Goal: Transaction & Acquisition: Download file/media

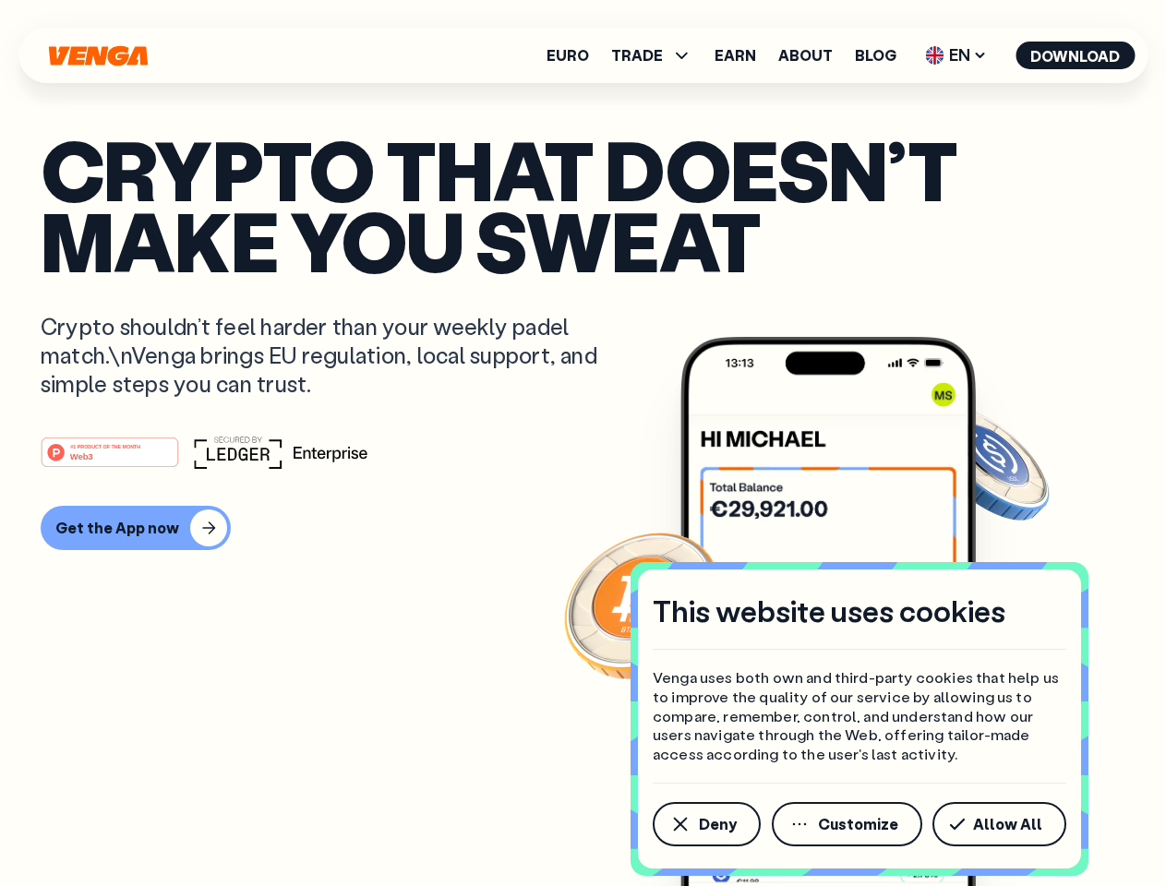
click at [582, 443] on div "#1 PRODUCT OF THE MONTH Web3" at bounding box center [583, 452] width 1085 height 33
click at [705, 824] on span "Deny" at bounding box center [718, 824] width 38 height 15
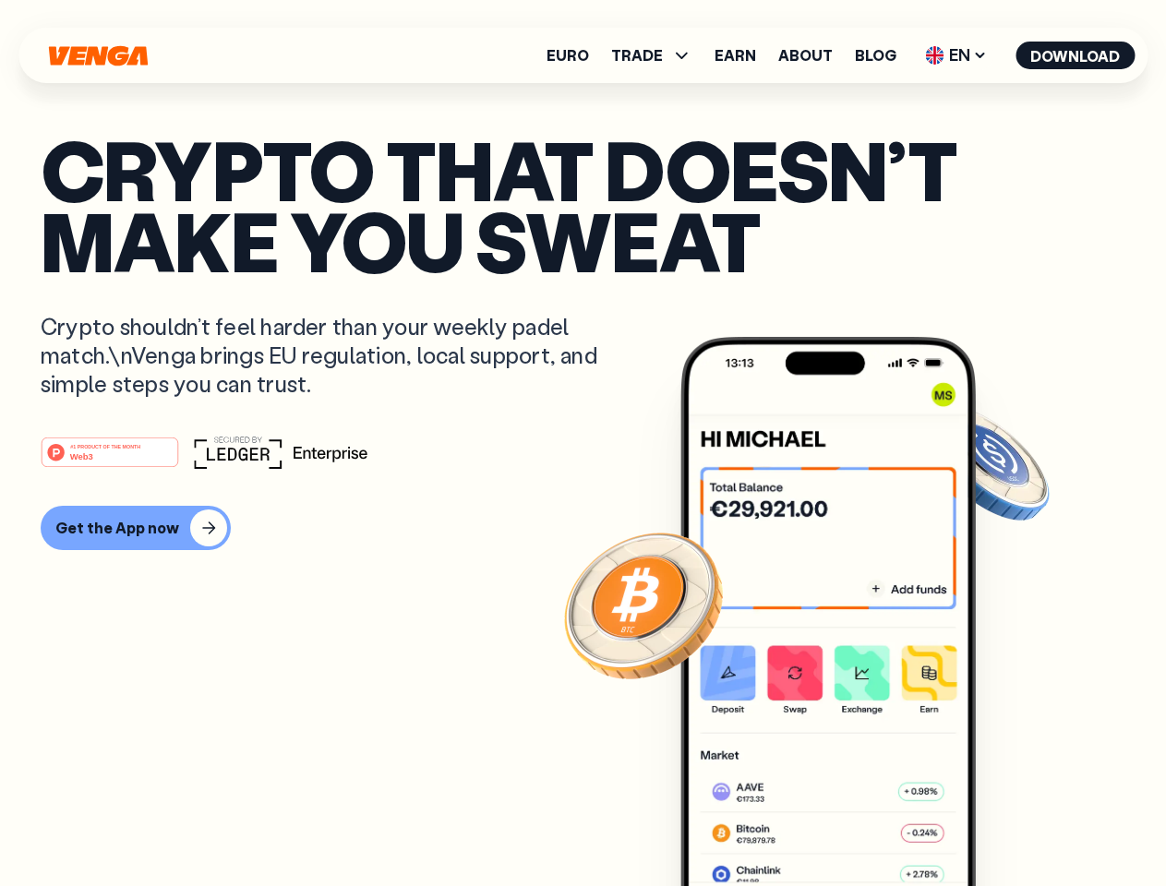
click at [848, 824] on img at bounding box center [827, 646] width 295 height 618
click at [1002, 824] on article "Crypto that doesn’t make you sweat Crypto shouldn’t feel harder than your weekl…" at bounding box center [583, 480] width 1085 height 692
click at [657, 55] on span "TRADE" at bounding box center [637, 55] width 52 height 15
click at [956, 55] on span "EN" at bounding box center [955, 56] width 75 height 30
click at [1075, 55] on button "Download" at bounding box center [1074, 56] width 119 height 28
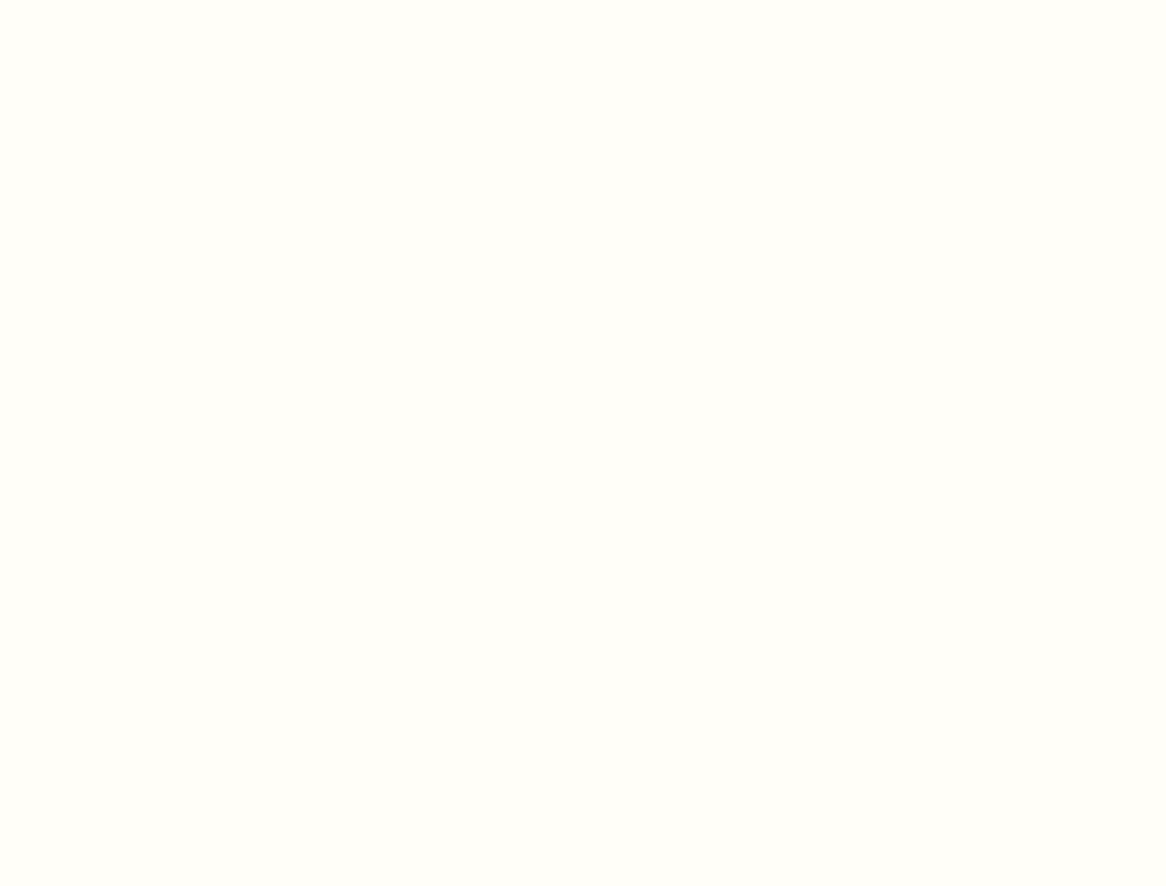
click at [133, 0] on html "This website uses cookies Venga uses both own and third-party cookies that help…" at bounding box center [583, 0] width 1166 height 0
click at [113, 0] on html "This website uses cookies Venga uses both own and third-party cookies that help…" at bounding box center [583, 0] width 1166 height 0
